Goal: Complete application form

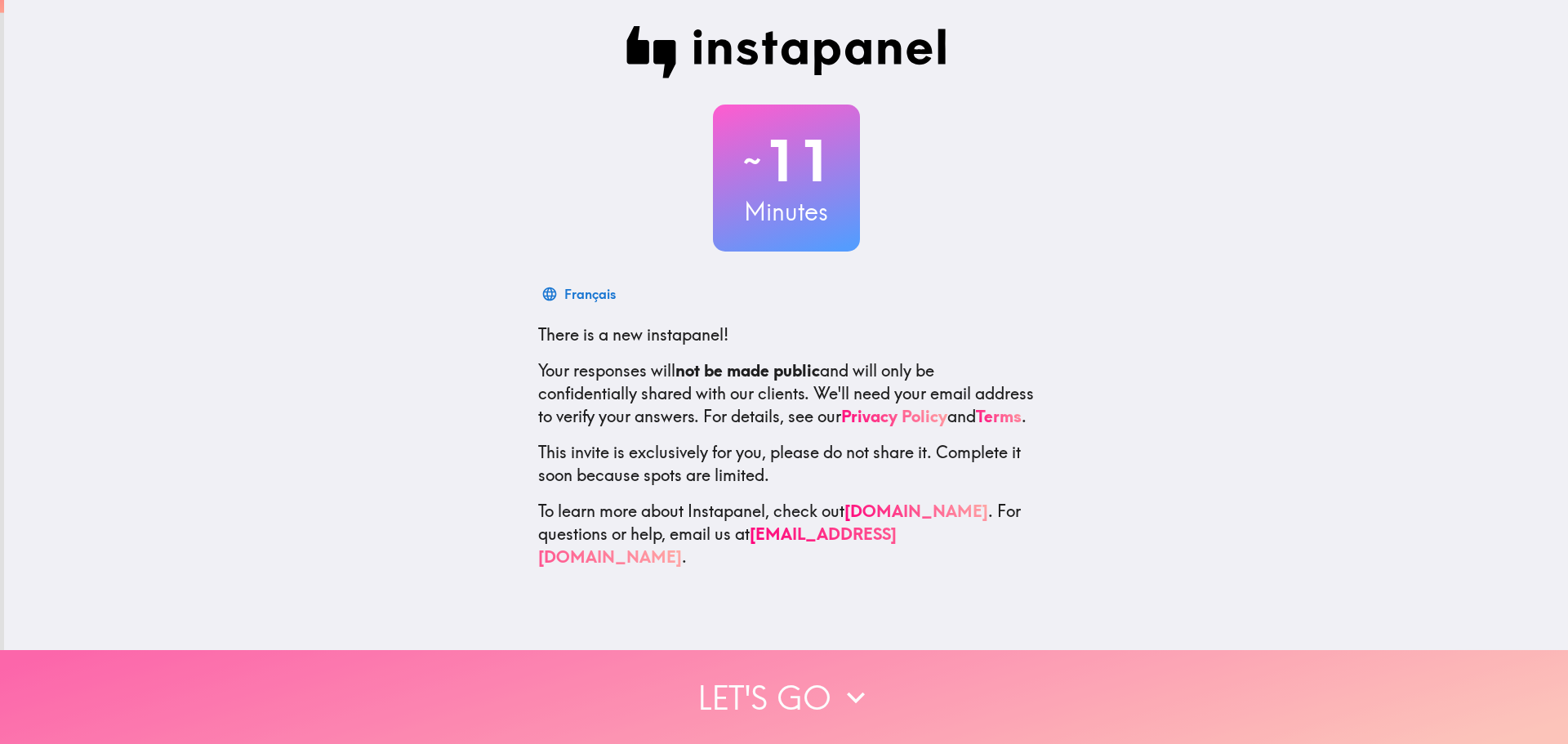
click at [848, 705] on icon "button" at bounding box center [855, 697] width 36 height 36
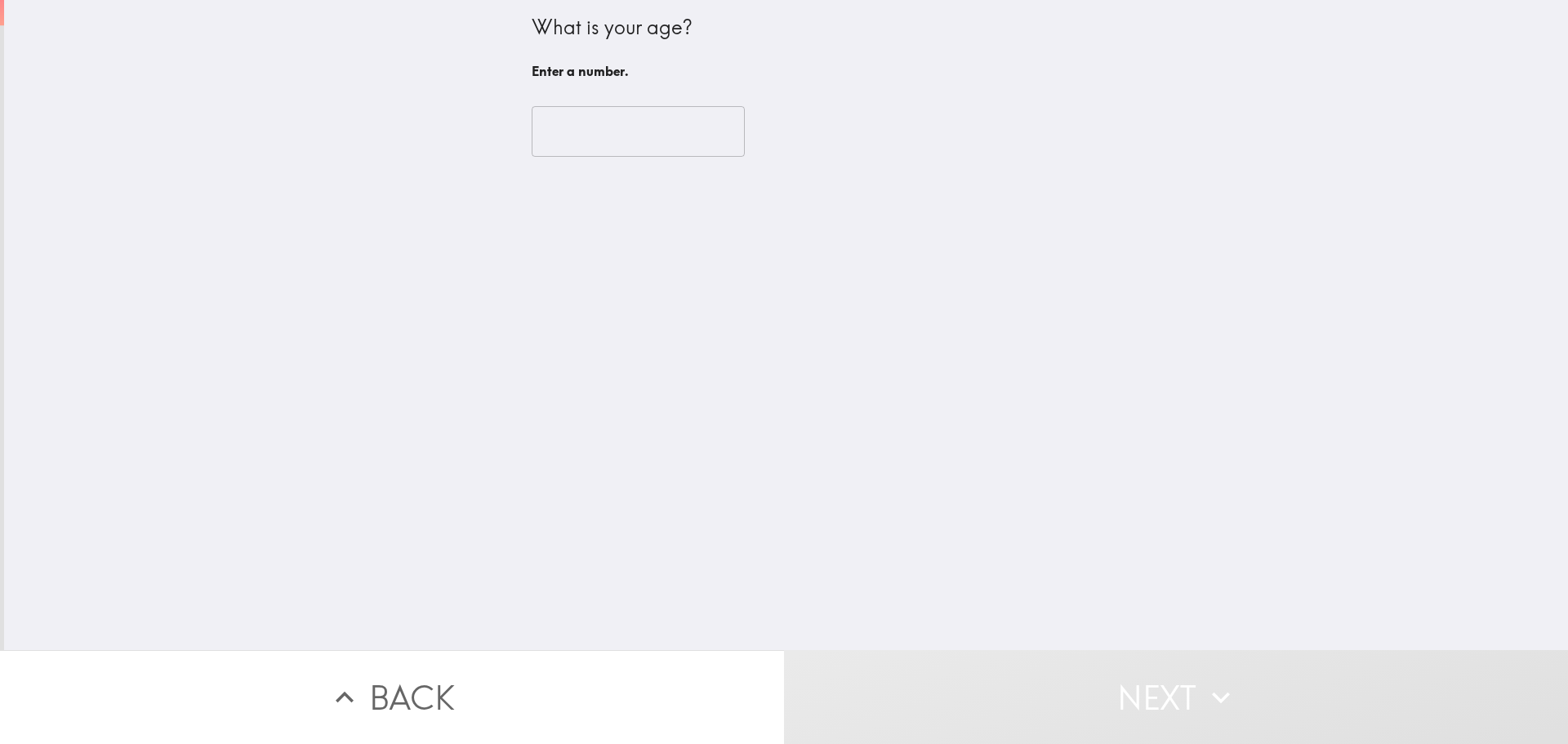
click at [538, 137] on input "number" at bounding box center [638, 132] width 214 height 51
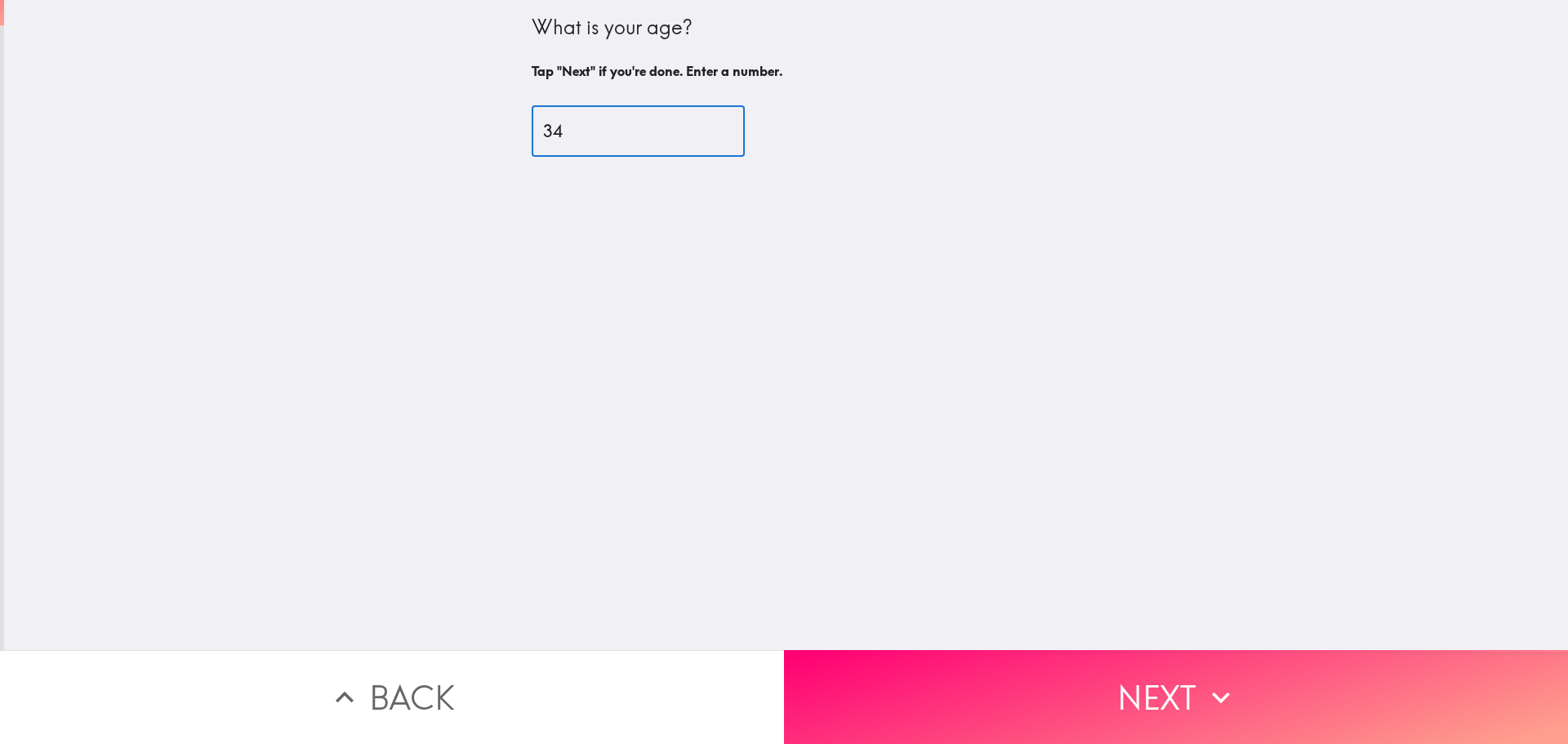
type input "34"
click at [981, 648] on div "What is your age? Tap "Next" if you're done. Enter a number. 34 ​" at bounding box center [785, 325] width 1563 height 649
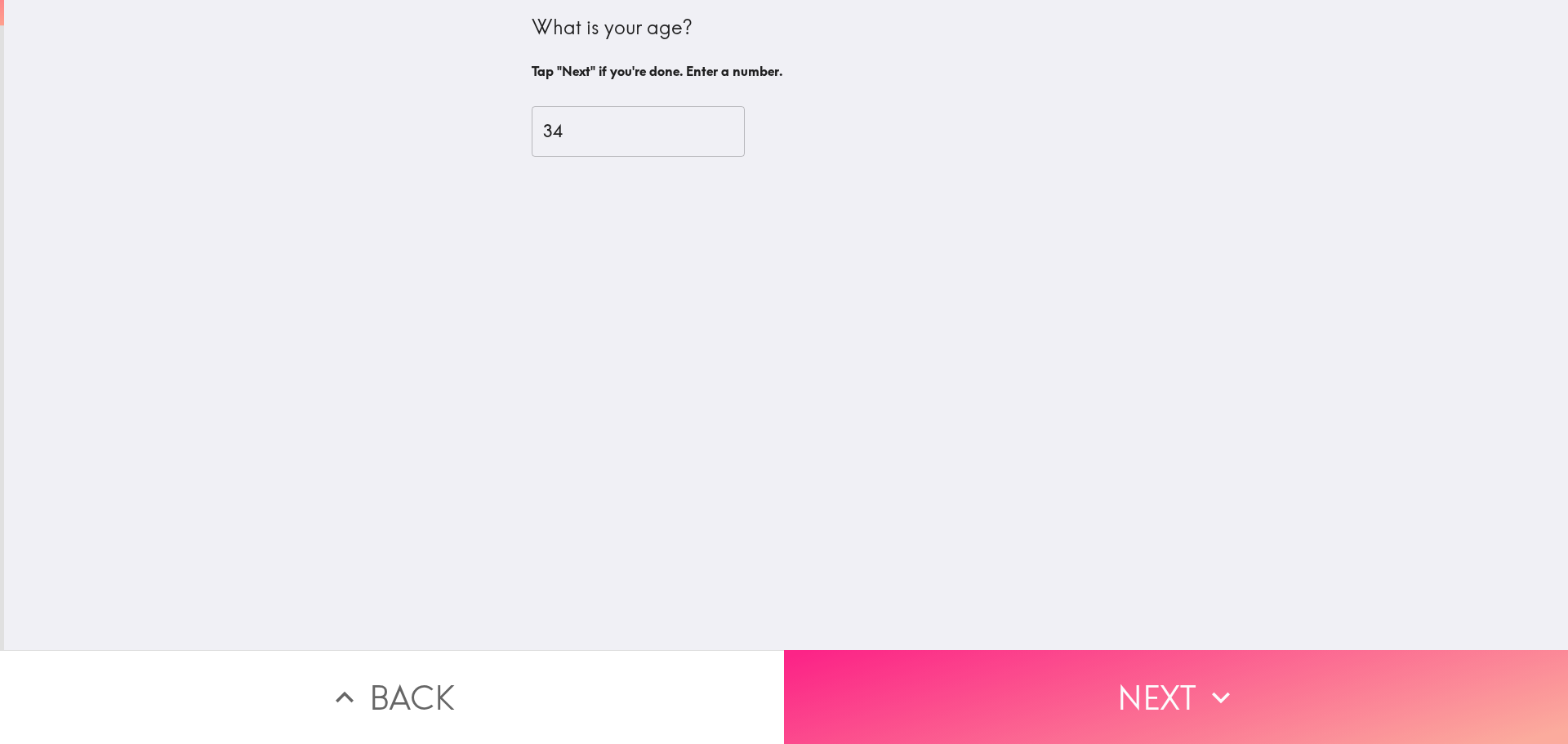
click at [1048, 699] on button "Next" at bounding box center [1176, 696] width 784 height 94
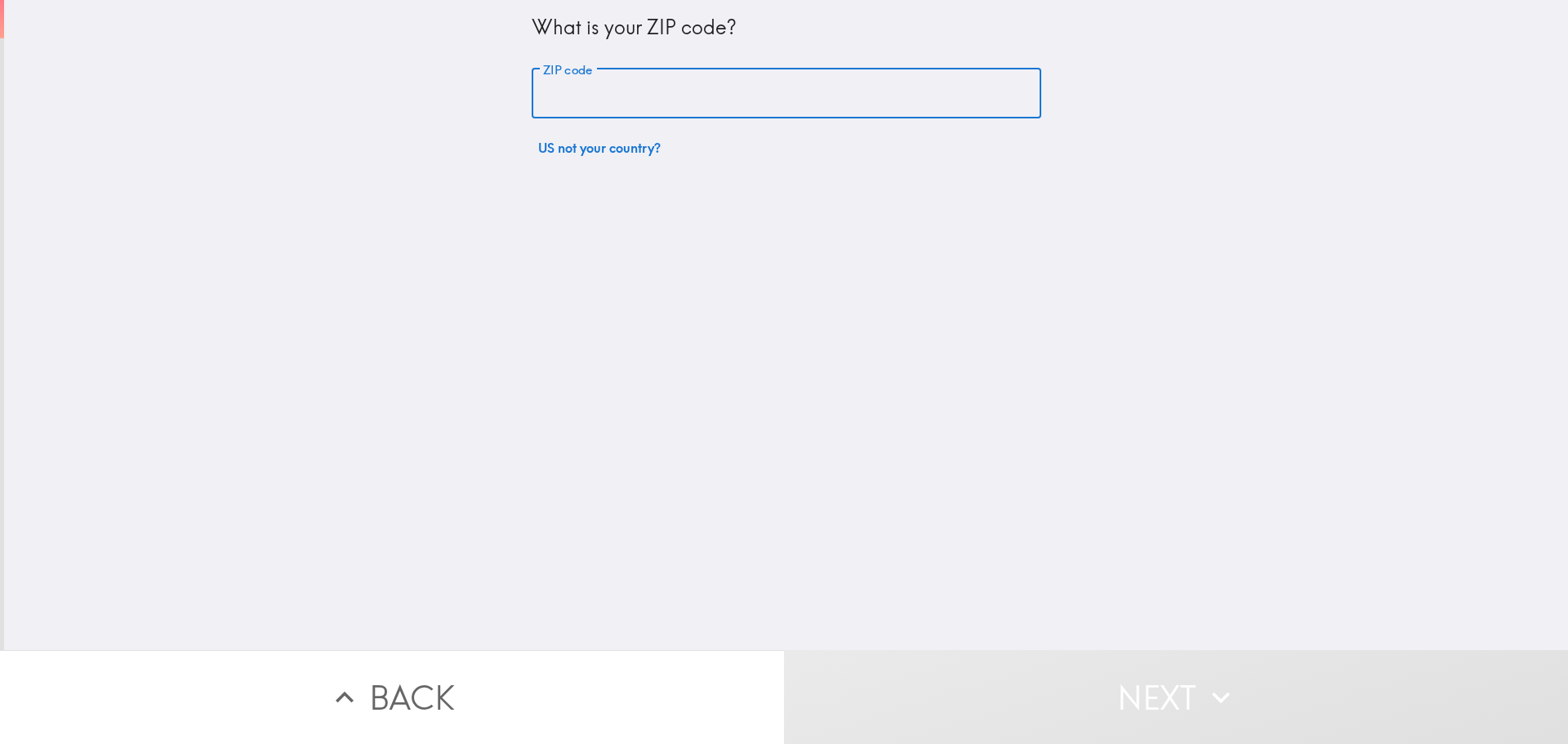
click at [618, 74] on input "ZIP code" at bounding box center [786, 94] width 509 height 51
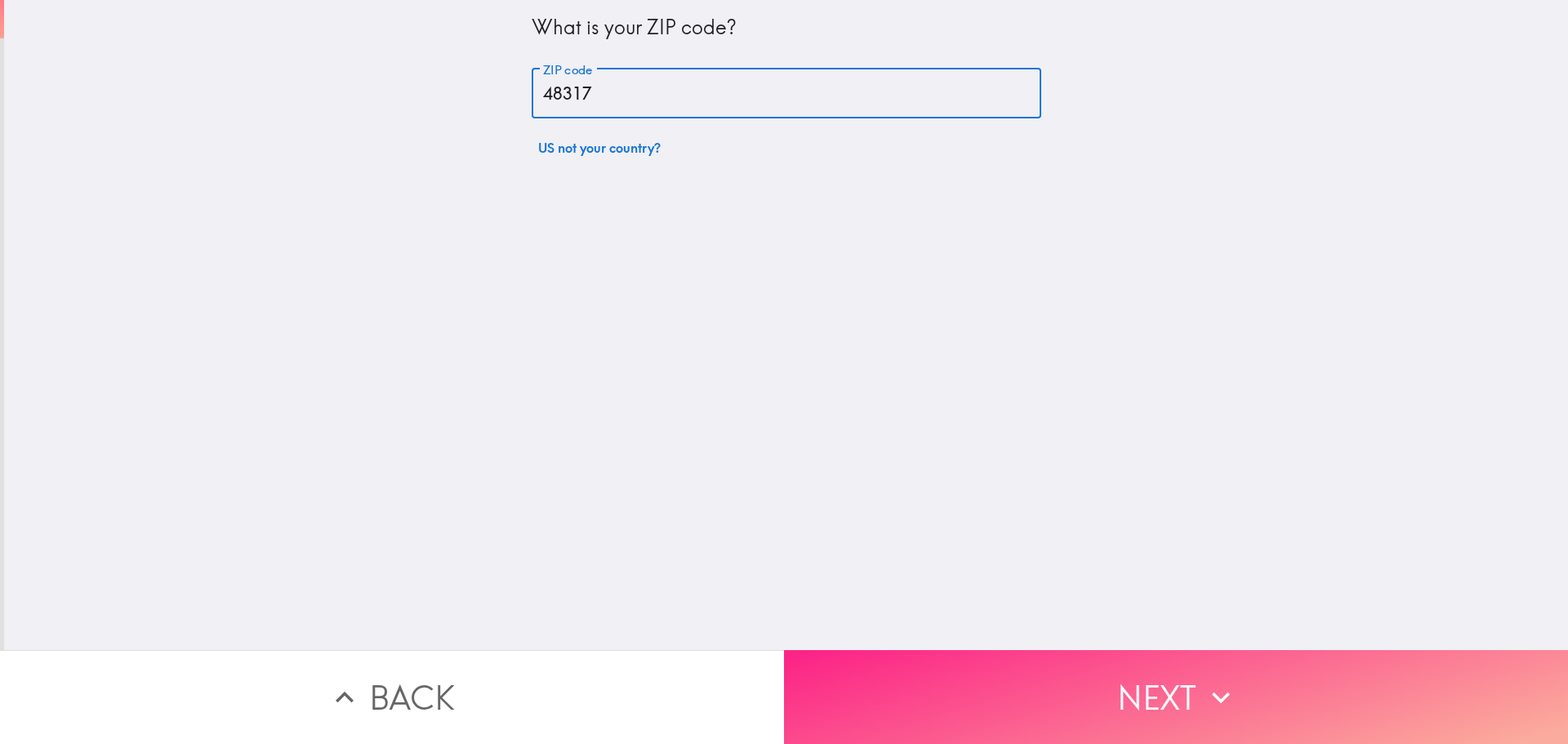
type input "48317"
click at [985, 709] on button "Next" at bounding box center [1176, 696] width 784 height 94
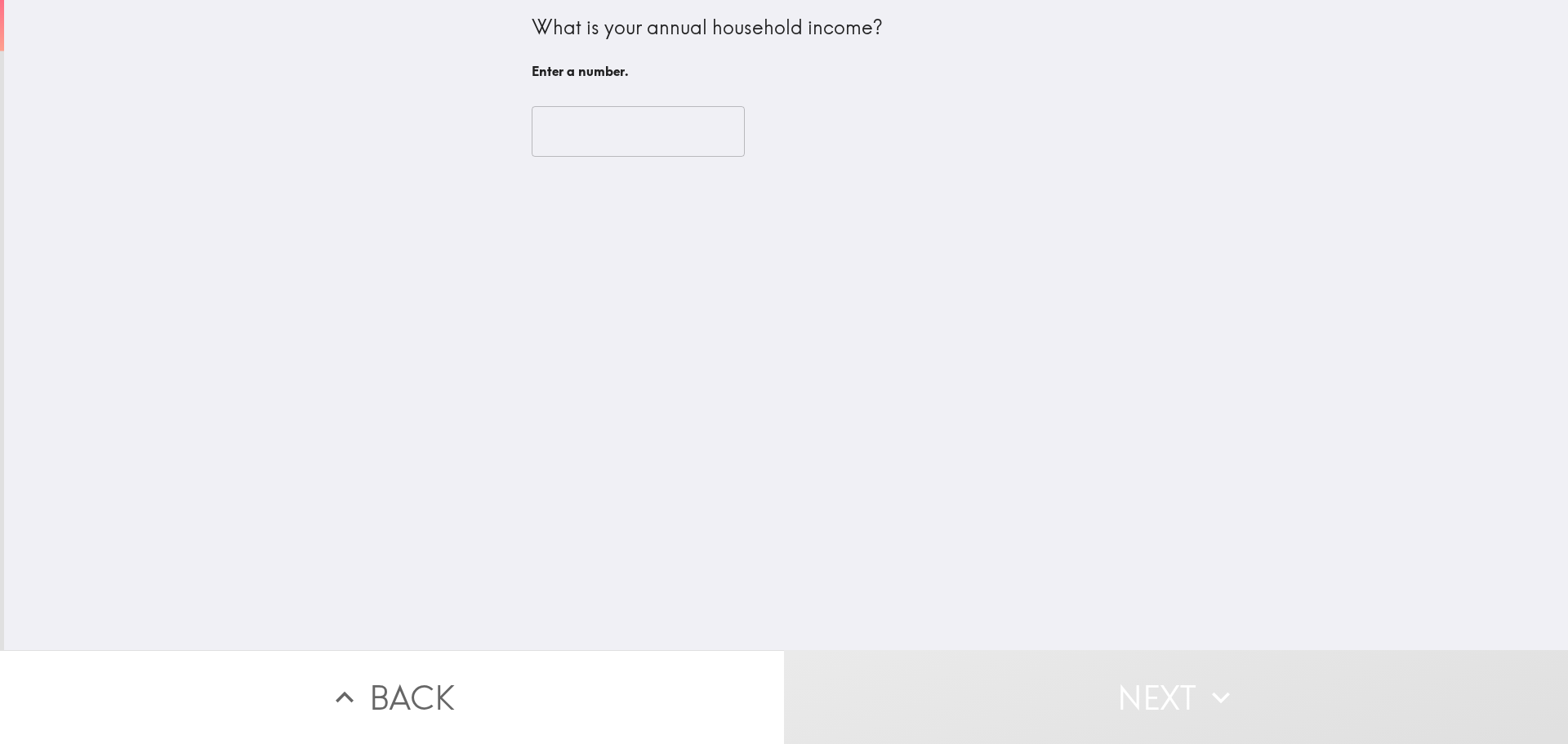
click at [558, 126] on input "number" at bounding box center [638, 132] width 214 height 51
type input "2"
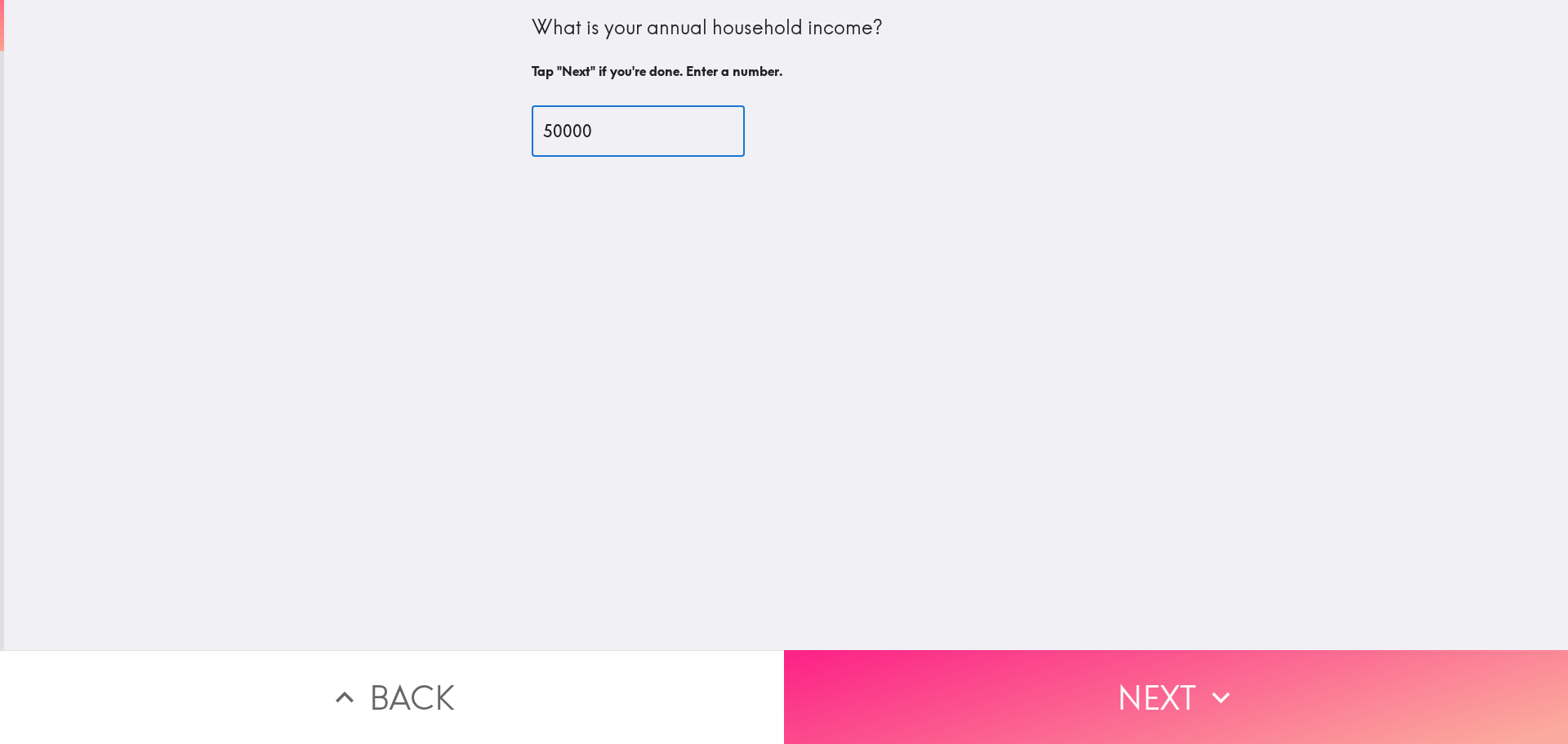
type input "50000"
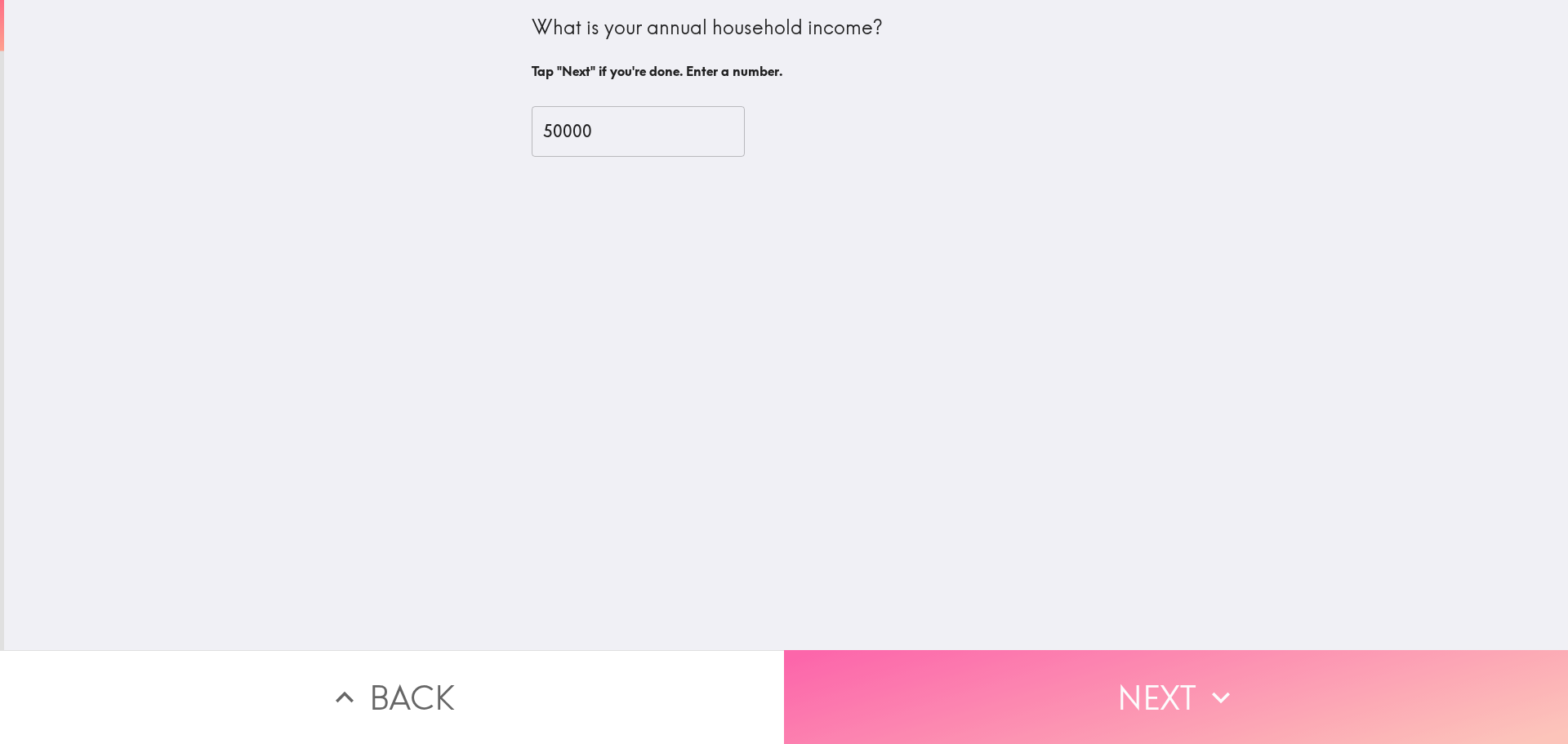
click at [968, 695] on button "Next" at bounding box center [1176, 696] width 784 height 94
